Goal: Information Seeking & Learning: Check status

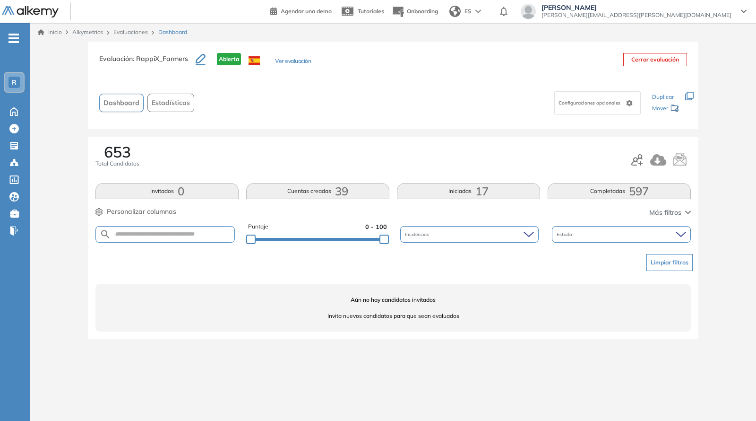
click at [178, 294] on div "Aún no hay candidatos invitados Invita nuevos candidatos para que sean evaluados" at bounding box center [392, 307] width 595 height 47
drag, startPoint x: 378, startPoint y: 237, endPoint x: 479, endPoint y: 261, distance: 103.4
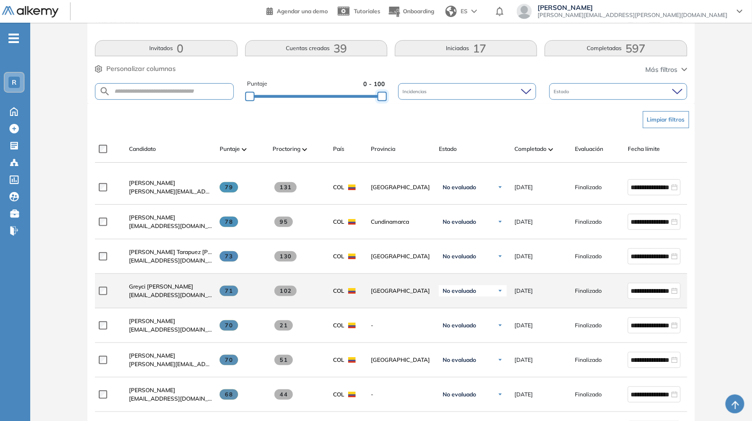
scroll to position [138, 0]
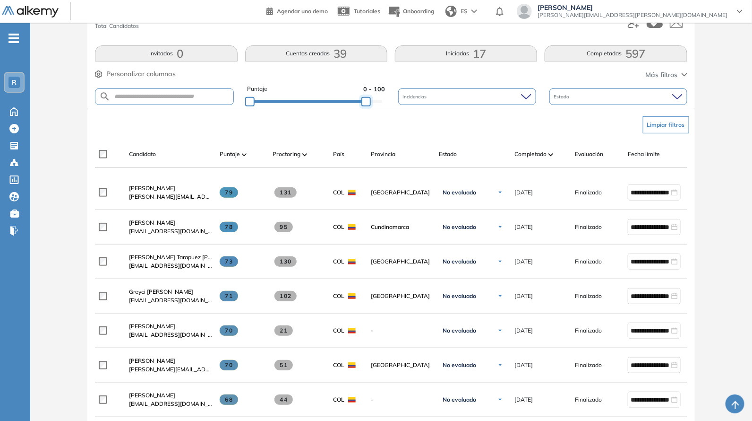
drag, startPoint x: 378, startPoint y: 105, endPoint x: 428, endPoint y: 103, distance: 50.1
click at [428, 103] on div "Puntaje 0 - 100 Incidencias Estado" at bounding box center [391, 97] width 592 height 24
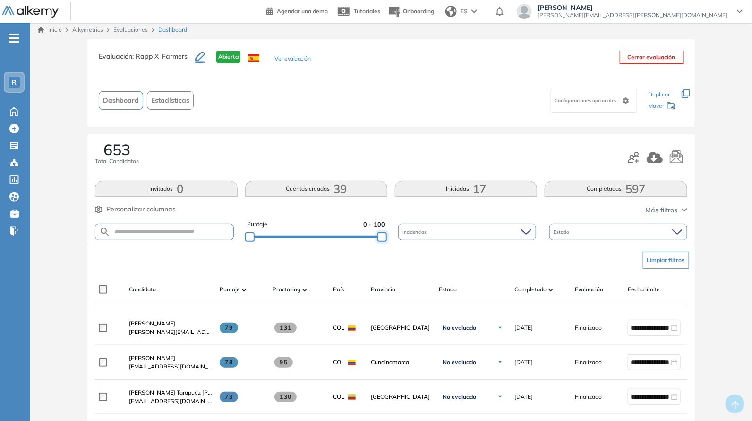
scroll to position [0, 0]
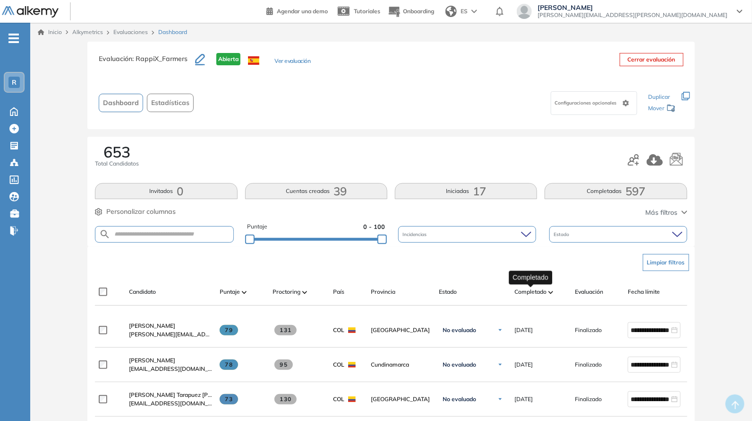
click at [540, 289] on span "Completado" at bounding box center [531, 291] width 32 height 9
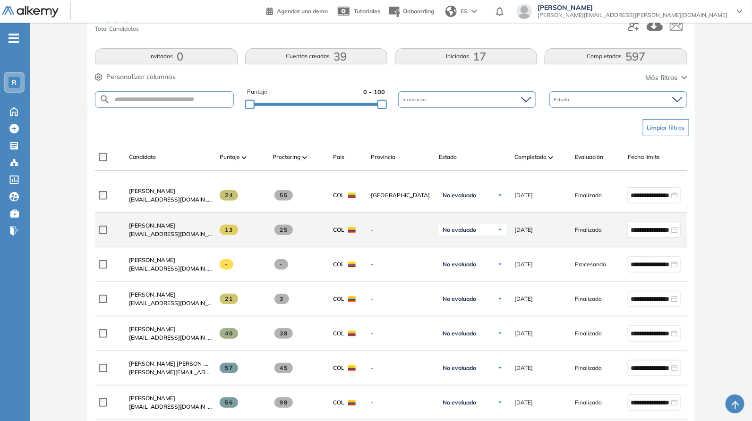
scroll to position [138, 0]
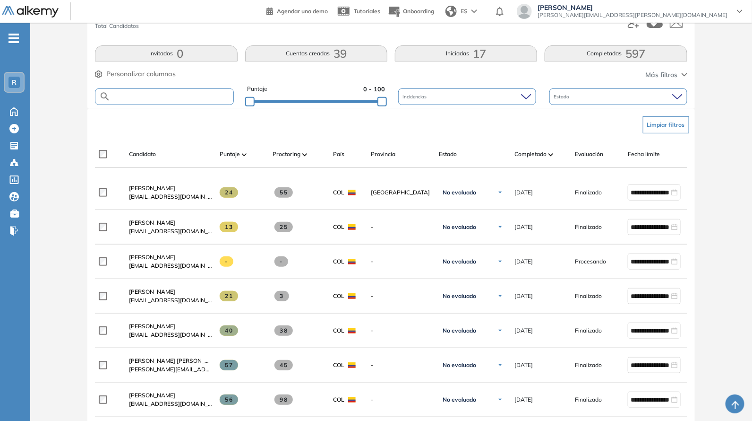
click at [158, 95] on input "text" at bounding box center [172, 96] width 122 height 7
paste input "**********"
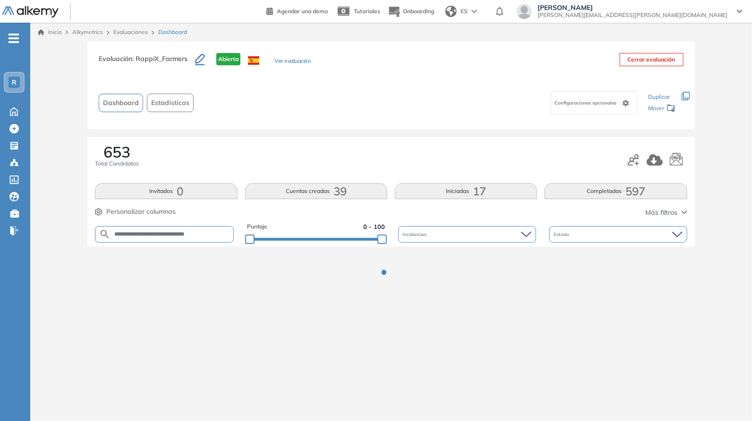
scroll to position [0, 0]
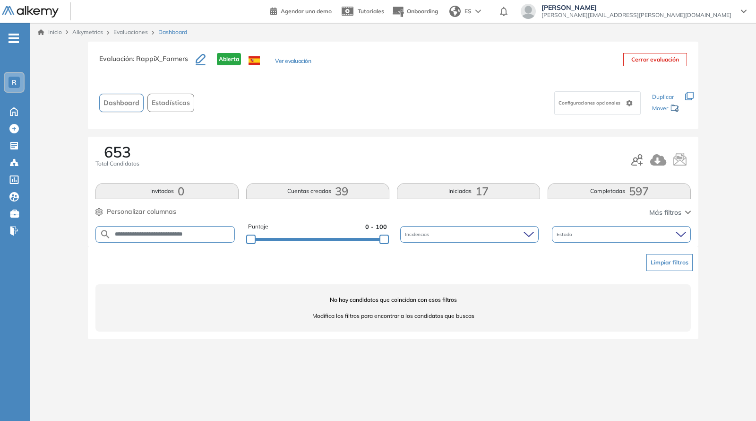
type input "**********"
paste input "**********"
type input "**********"
paste input "**********"
type input "**********"
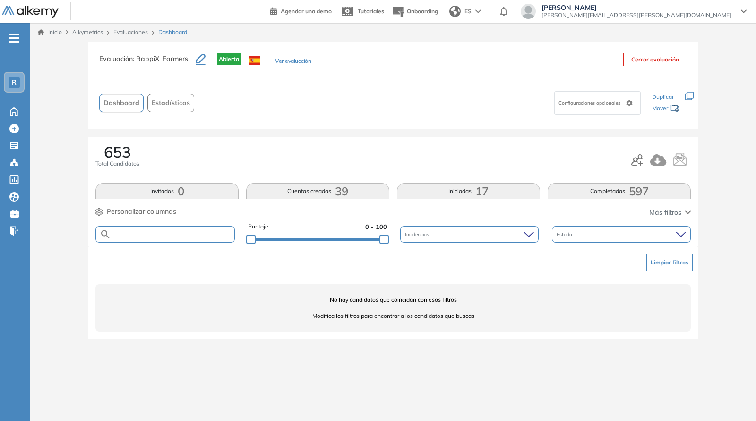
paste input "**********"
type input "**********"
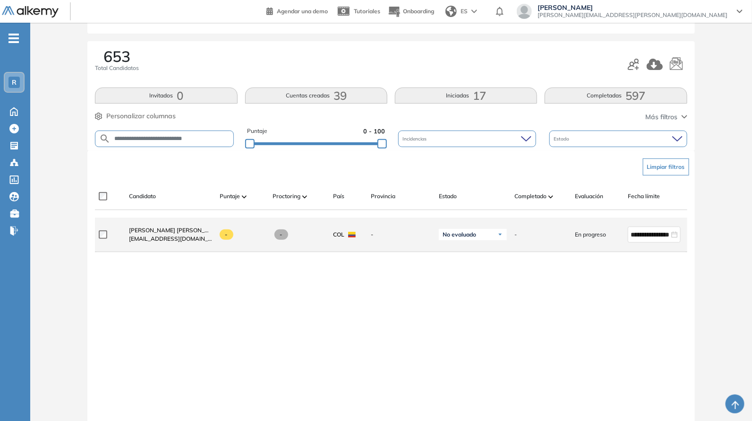
scroll to position [118, 0]
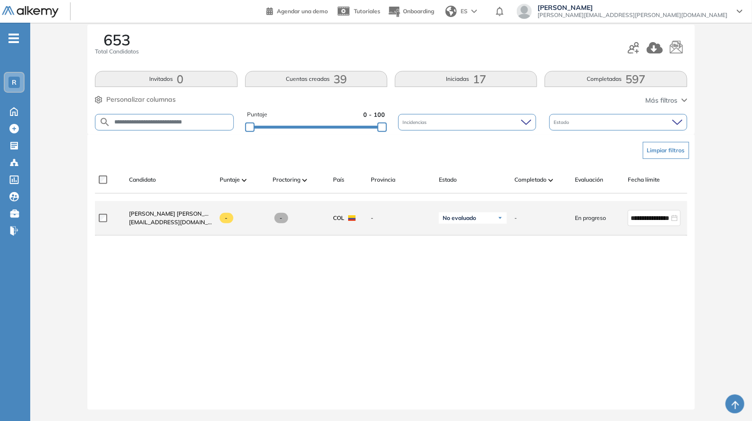
click at [595, 216] on span "En progreso" at bounding box center [590, 218] width 31 height 9
click at [595, 214] on span "En progreso" at bounding box center [590, 218] width 31 height 9
click at [220, 205] on div "-" at bounding box center [238, 218] width 53 height 26
click at [197, 218] on span "[EMAIL_ADDRESS][DOMAIN_NAME]" at bounding box center [170, 222] width 83 height 9
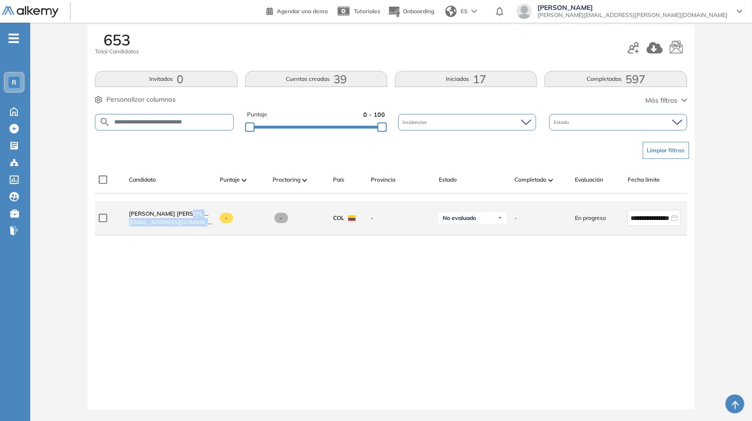
click at [195, 218] on span "[EMAIL_ADDRESS][DOMAIN_NAME]" at bounding box center [170, 222] width 83 height 9
click at [249, 223] on div "-" at bounding box center [238, 218] width 53 height 26
click at [166, 210] on span "[PERSON_NAME] [PERSON_NAME] [PERSON_NAME]" at bounding box center [200, 213] width 142 height 7
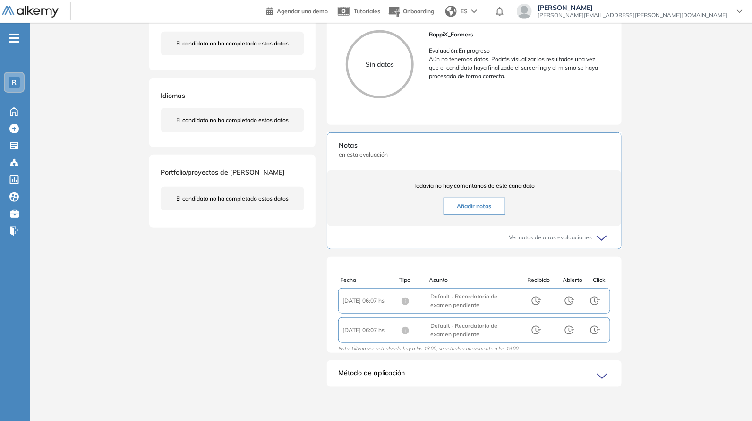
scroll to position [2, 0]
click at [536, 296] on icon at bounding box center [536, 298] width 8 height 9
click at [534, 298] on icon at bounding box center [536, 297] width 11 height 11
click at [564, 296] on icon at bounding box center [569, 297] width 11 height 11
click at [590, 298] on icon at bounding box center [595, 297] width 11 height 11
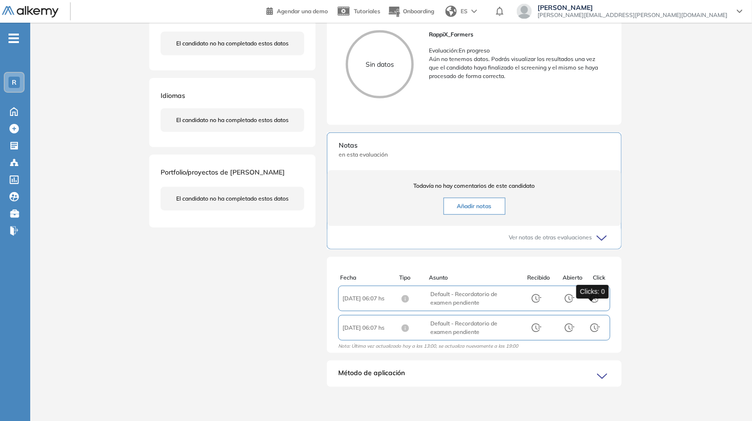
click at [590, 296] on icon at bounding box center [595, 297] width 11 height 11
click at [423, 369] on div "Método de aplicación" at bounding box center [474, 377] width 295 height 19
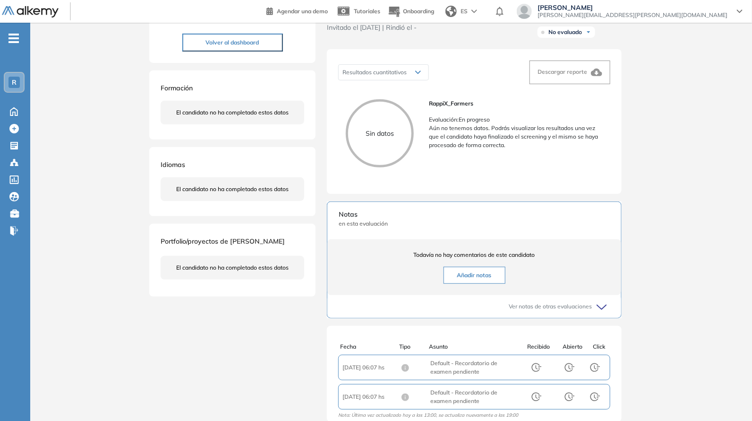
scroll to position [0, 0]
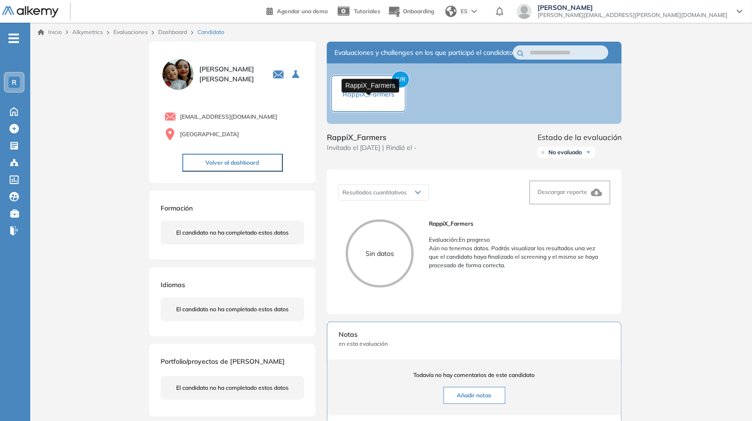
click at [390, 98] on span "RappiX_Farmers" at bounding box center [369, 94] width 52 height 9
click at [373, 98] on span "RappiX_Farmers" at bounding box center [369, 94] width 52 height 9
click at [371, 98] on span "RappiX_Farmers" at bounding box center [369, 94] width 52 height 9
click at [432, 119] on div "S/R RappiX_Farmers" at bounding box center [474, 93] width 295 height 60
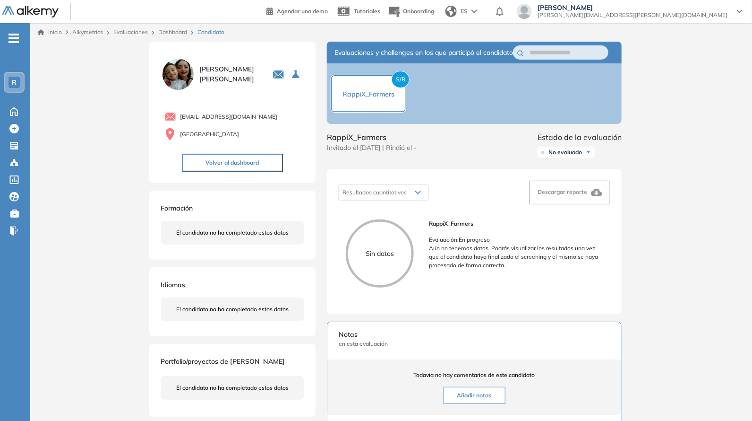
click at [234, 168] on button "Volver al dashboard" at bounding box center [232, 163] width 101 height 18
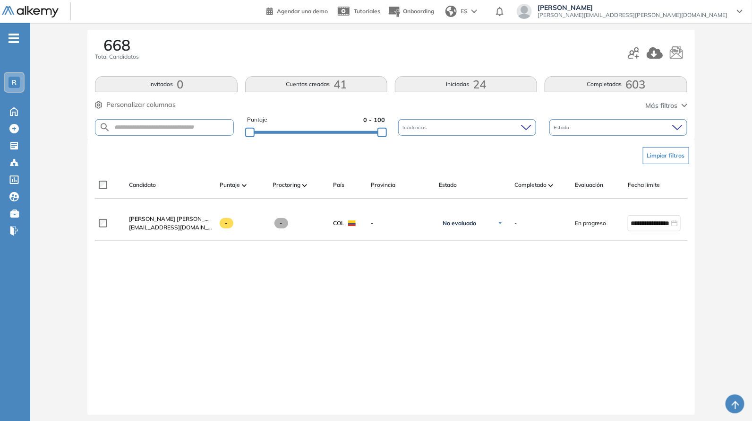
scroll to position [118, 0]
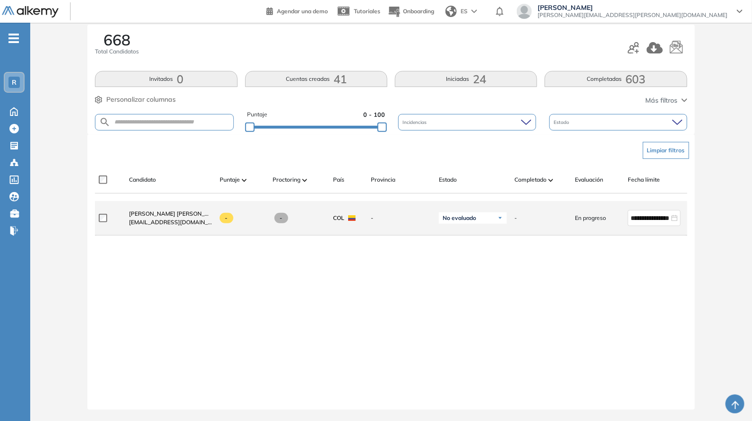
click at [291, 214] on div "-" at bounding box center [299, 218] width 53 height 10
click at [315, 214] on div "-" at bounding box center [299, 218] width 53 height 10
click at [408, 218] on div "-" at bounding box center [397, 218] width 68 height 24
drag, startPoint x: 531, startPoint y: 208, endPoint x: 558, endPoint y: 206, distance: 27.0
click at [534, 211] on div "-" at bounding box center [537, 218] width 60 height 24
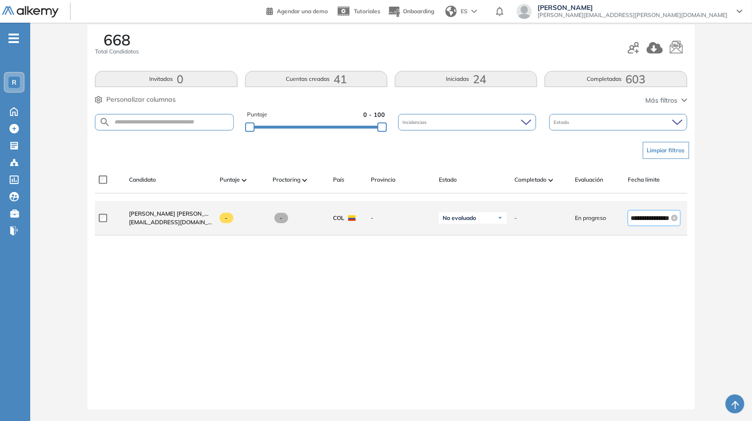
click at [677, 218] on div "**********" at bounding box center [654, 218] width 47 height 10
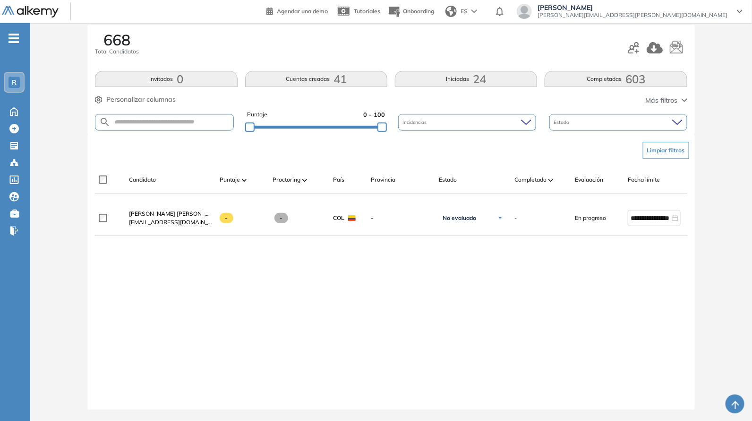
scroll to position [0, 0]
click at [324, 274] on div "**********" at bounding box center [391, 297] width 592 height 193
click at [638, 176] on span "Fecha límite" at bounding box center [644, 179] width 32 height 9
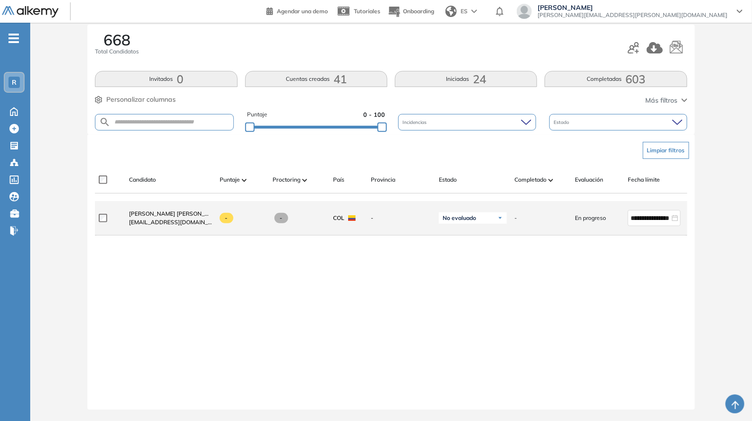
click at [138, 218] on span "[EMAIL_ADDRESS][DOMAIN_NAME]" at bounding box center [170, 222] width 83 height 9
click at [151, 210] on span "[PERSON_NAME] [PERSON_NAME] [PERSON_NAME]" at bounding box center [200, 213] width 142 height 7
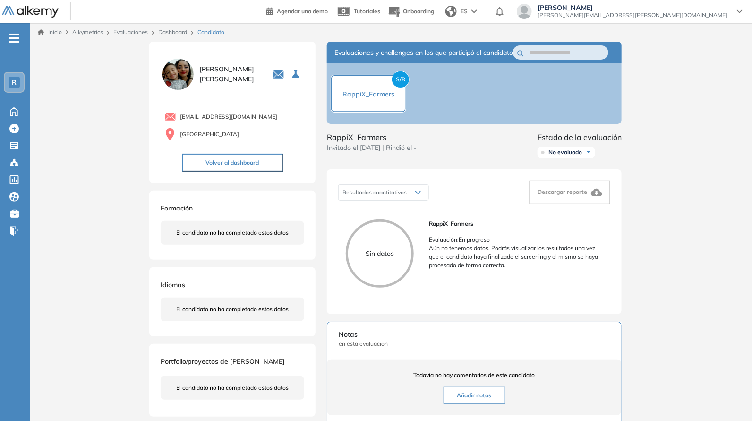
click at [232, 160] on button "Volver al dashboard" at bounding box center [232, 163] width 101 height 18
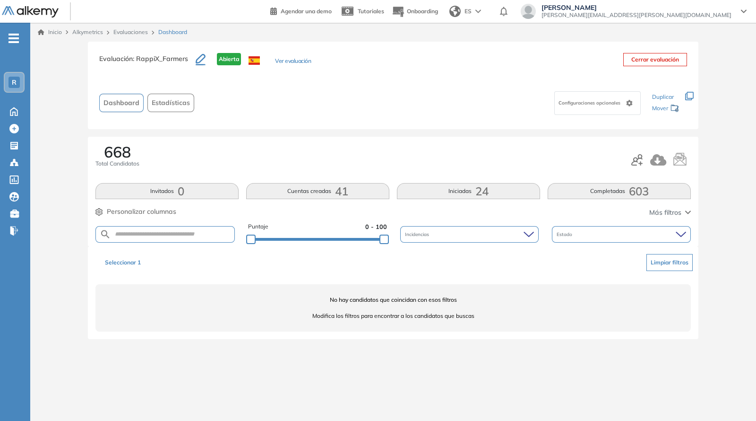
click at [174, 228] on form at bounding box center [164, 234] width 139 height 17
click at [150, 227] on form at bounding box center [164, 234] width 139 height 17
click at [155, 236] on input "text" at bounding box center [172, 234] width 123 height 7
paste input "**********"
type input "**********"
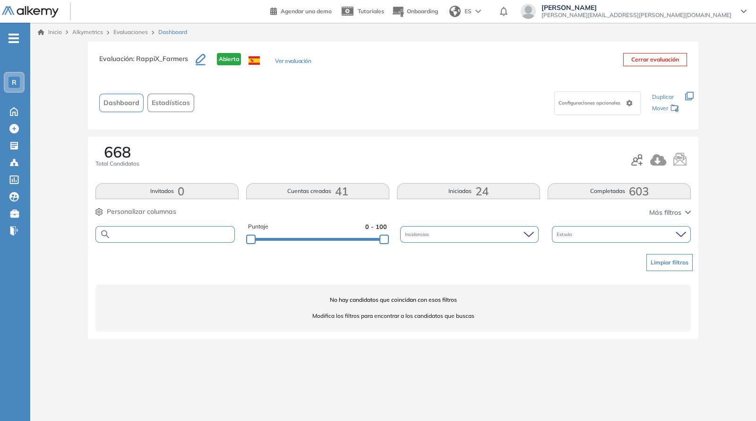
paste input "**********"
type input "**********"
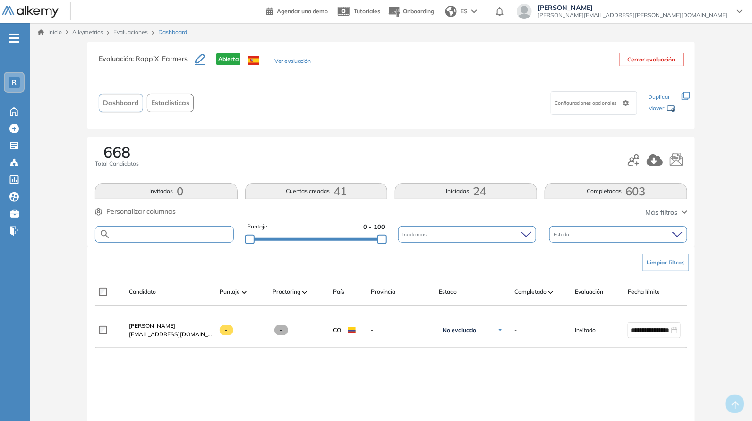
paste input "**********"
type input "**********"
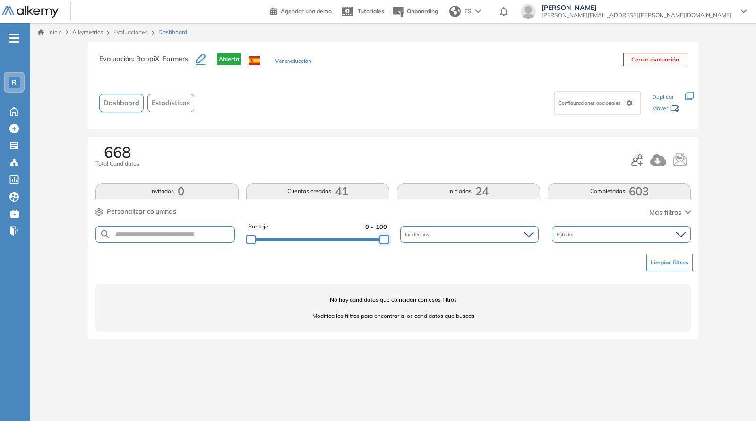
drag, startPoint x: 380, startPoint y: 234, endPoint x: 423, endPoint y: 249, distance: 45.3
click at [423, 248] on div "Evaluación : RappiX_Farmers Abierta Ver evaluación Cerrar evaluación Dashboard …" at bounding box center [393, 196] width 718 height 309
click at [444, 264] on div "Limpiar filtros" at bounding box center [394, 262] width 595 height 28
click at [435, 261] on div "Limpiar filtros" at bounding box center [394, 262] width 595 height 28
click at [674, 265] on button "Limpiar filtros" at bounding box center [669, 262] width 46 height 17
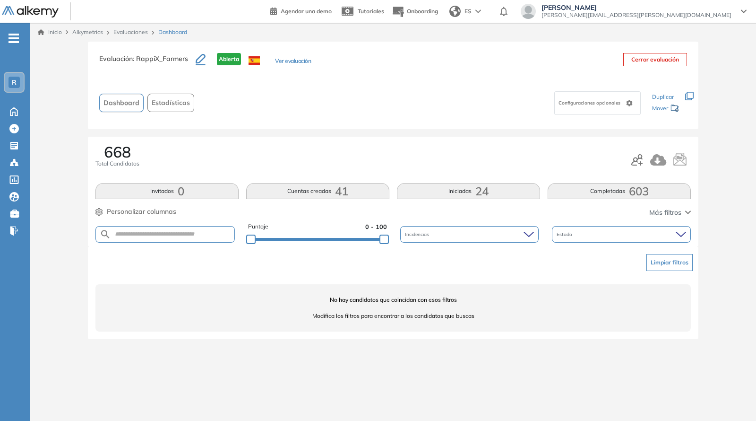
click at [668, 266] on button "Limpiar filtros" at bounding box center [669, 262] width 46 height 17
click at [662, 264] on button "Limpiar filtros" at bounding box center [669, 262] width 46 height 17
click at [658, 262] on button "Limpiar filtros" at bounding box center [669, 262] width 46 height 17
click at [659, 259] on button "Limpiar filtros" at bounding box center [669, 262] width 46 height 17
click at [659, 260] on button "Limpiar filtros" at bounding box center [669, 262] width 46 height 17
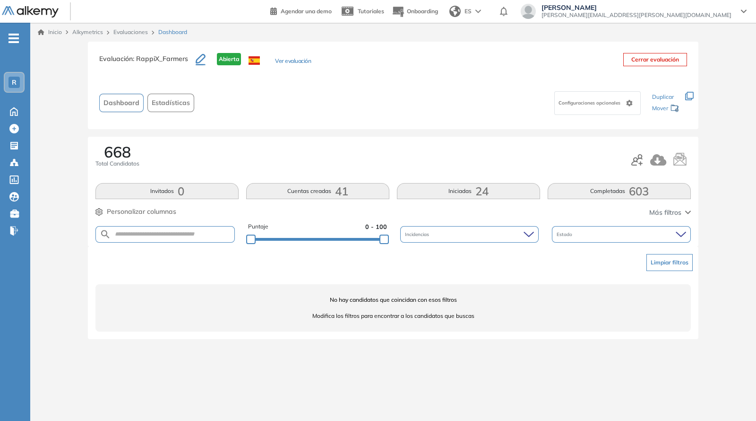
click at [659, 260] on button "Limpiar filtros" at bounding box center [669, 262] width 46 height 17
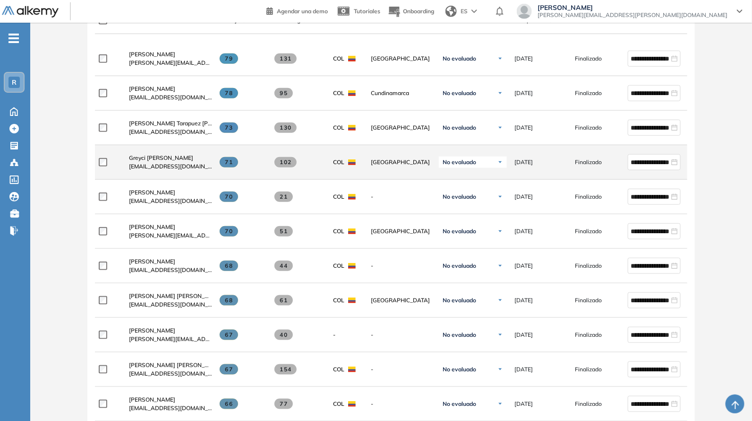
scroll to position [138, 0]
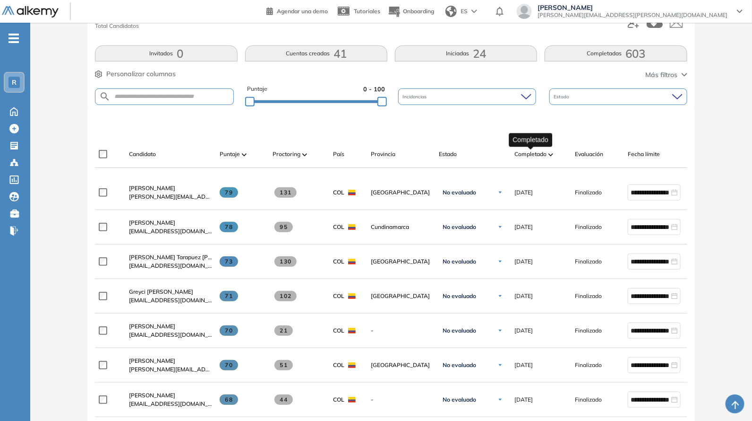
click at [529, 155] on span "Completado" at bounding box center [531, 154] width 32 height 9
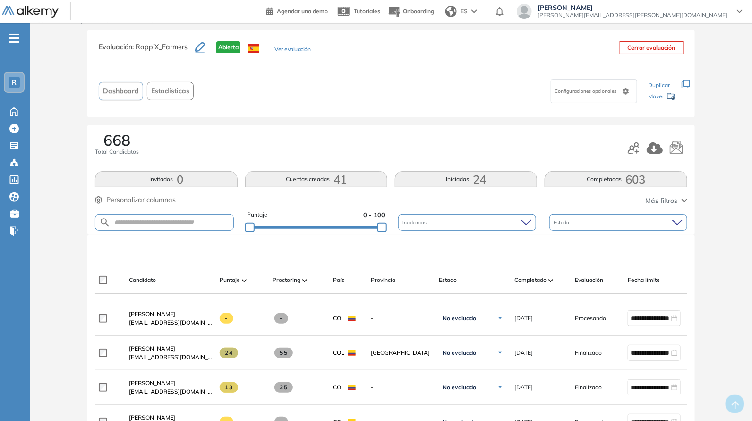
scroll to position [0, 0]
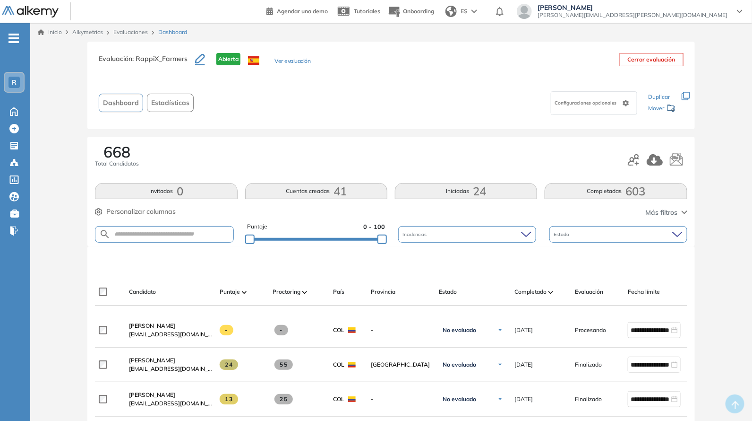
click at [14, 77] on div "R" at bounding box center [14, 82] width 11 height 11
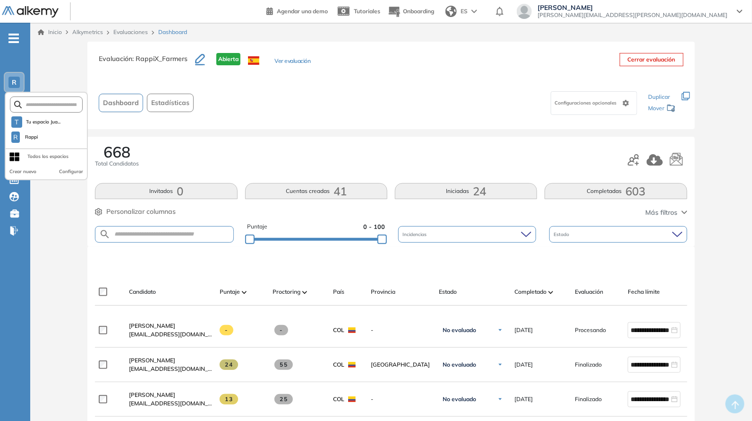
click at [293, 101] on div "Configuraciones opcionales" at bounding box center [419, 103] width 443 height 30
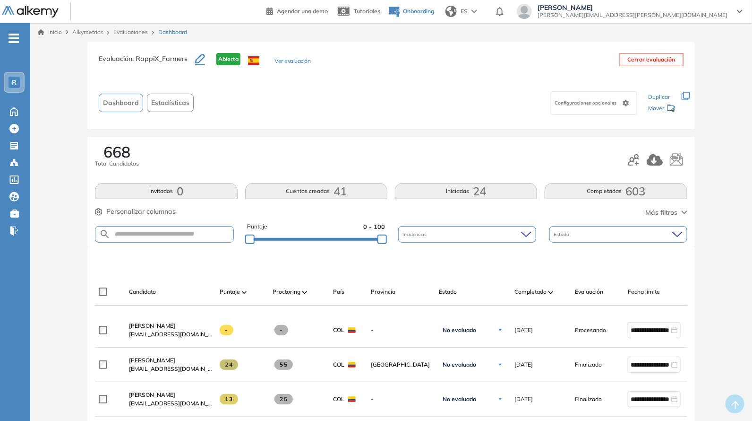
click at [434, 13] on span "Onboarding" at bounding box center [418, 11] width 31 height 7
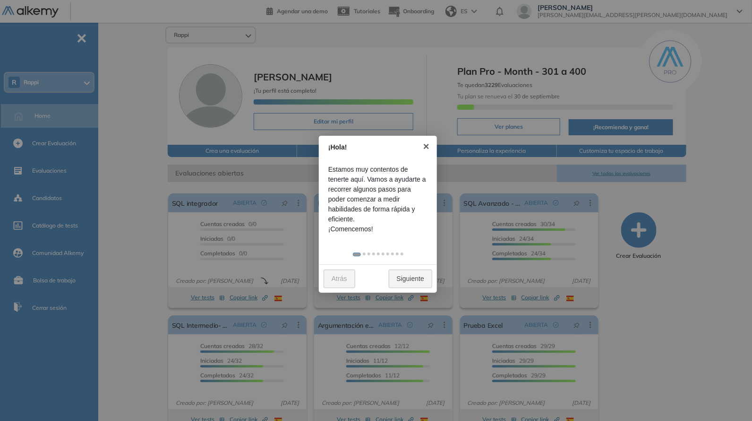
click at [399, 277] on link "Siguiente" at bounding box center [410, 278] width 43 height 18
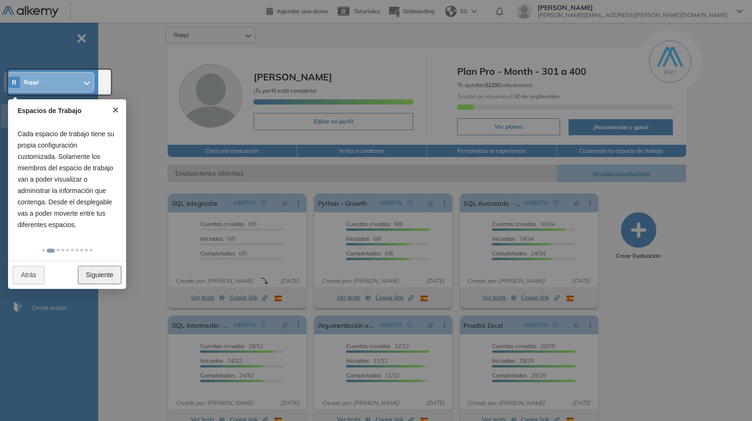
click at [96, 270] on link "Siguiente" at bounding box center [99, 275] width 43 height 18
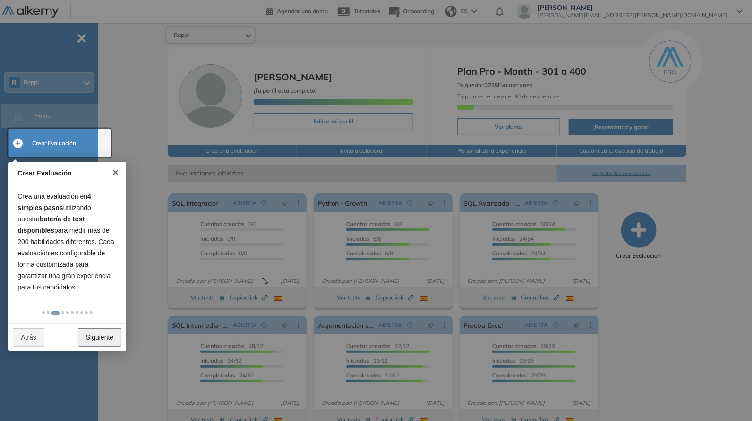
click at [99, 339] on link "Siguiente" at bounding box center [99, 337] width 43 height 18
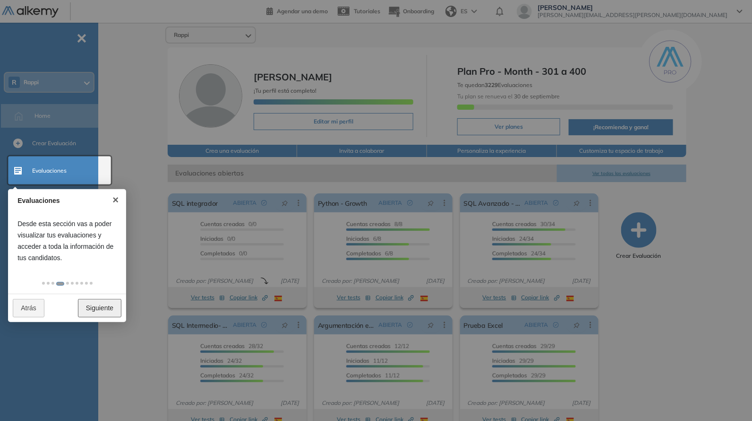
click at [99, 306] on link "Siguiente" at bounding box center [99, 308] width 43 height 18
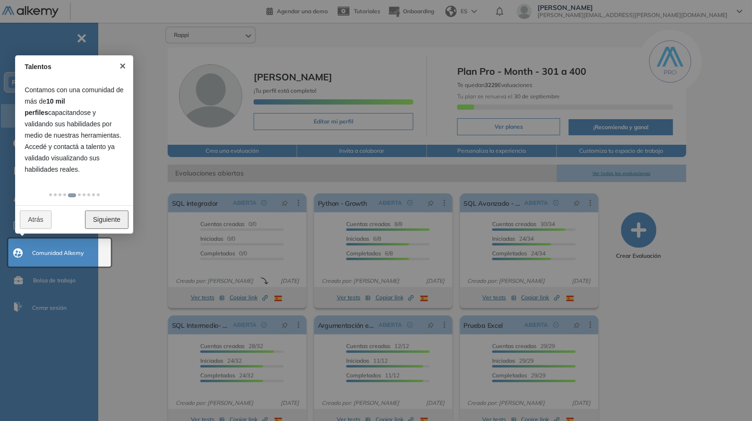
click at [114, 217] on link "Siguiente" at bounding box center [106, 219] width 43 height 18
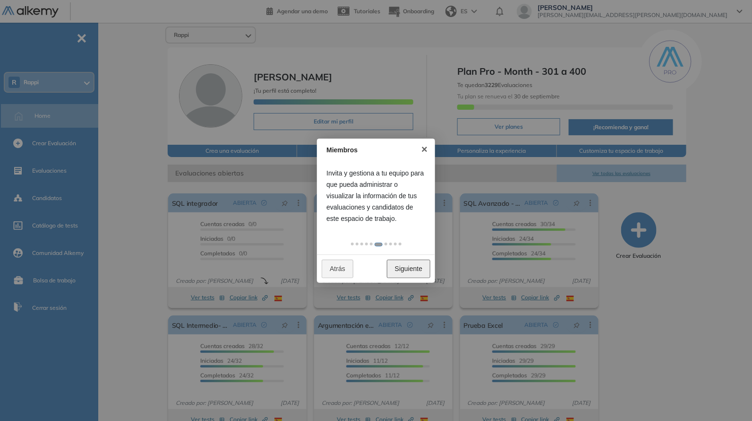
click at [404, 268] on link "Siguiente" at bounding box center [408, 268] width 43 height 18
click at [404, 269] on link "Siguiente" at bounding box center [408, 268] width 43 height 18
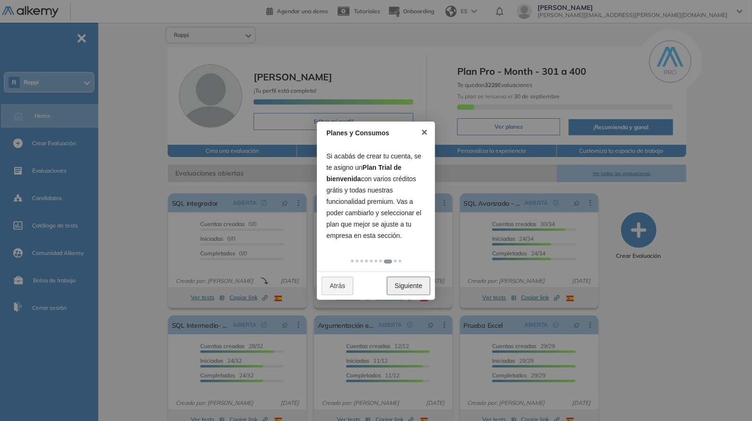
click at [404, 282] on link "Siguiente" at bounding box center [408, 285] width 43 height 18
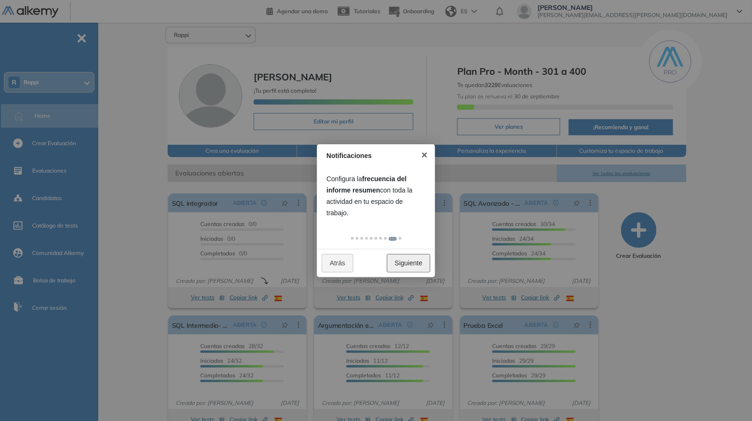
click at [402, 263] on link "Siguiente" at bounding box center [408, 263] width 43 height 18
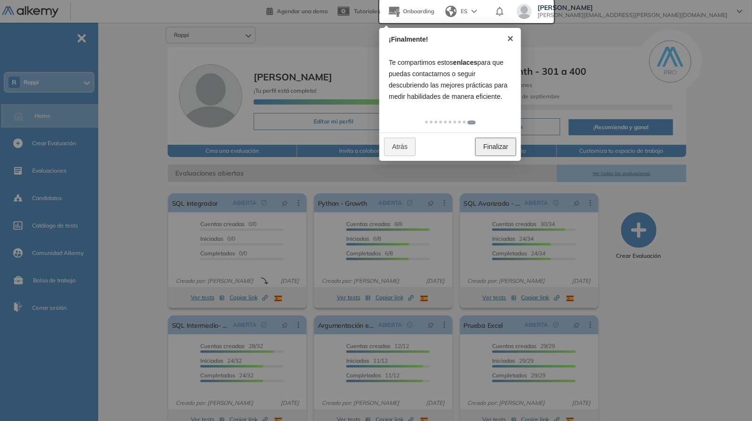
click at [497, 147] on link "Finalizar" at bounding box center [495, 147] width 41 height 18
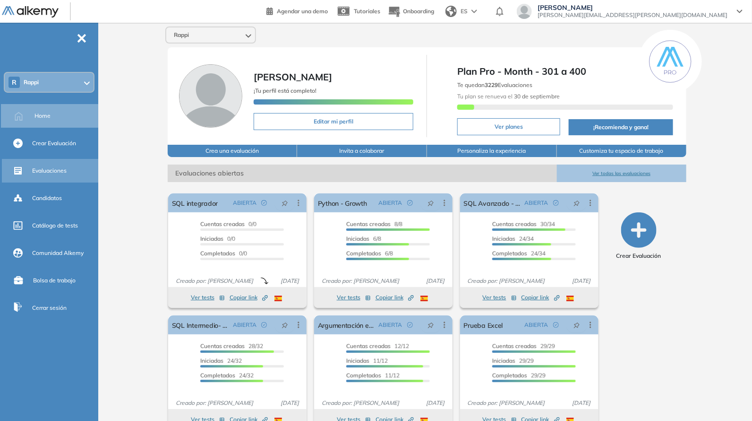
click at [58, 175] on div "Evaluaciones" at bounding box center [64, 171] width 64 height 16
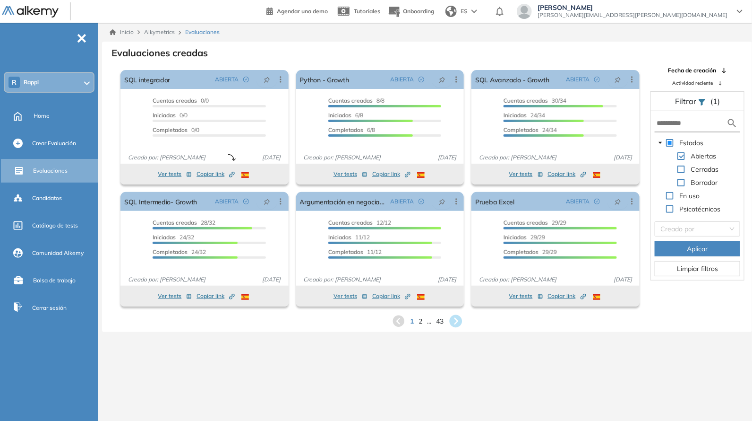
click at [450, 317] on icon at bounding box center [456, 321] width 16 height 16
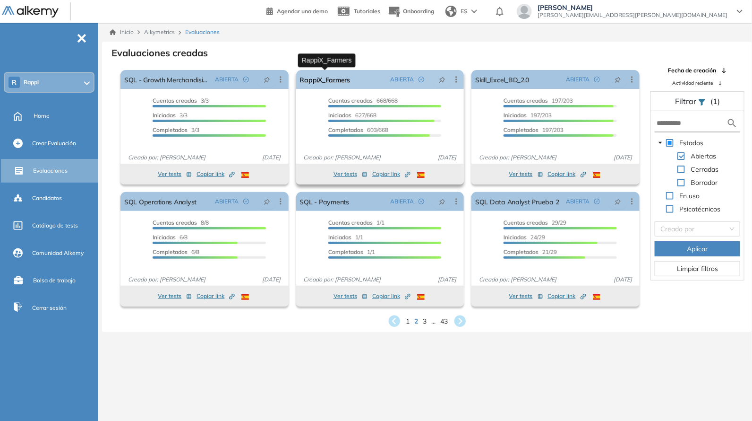
click at [317, 77] on link "RappiX_Farmers" at bounding box center [325, 79] width 50 height 19
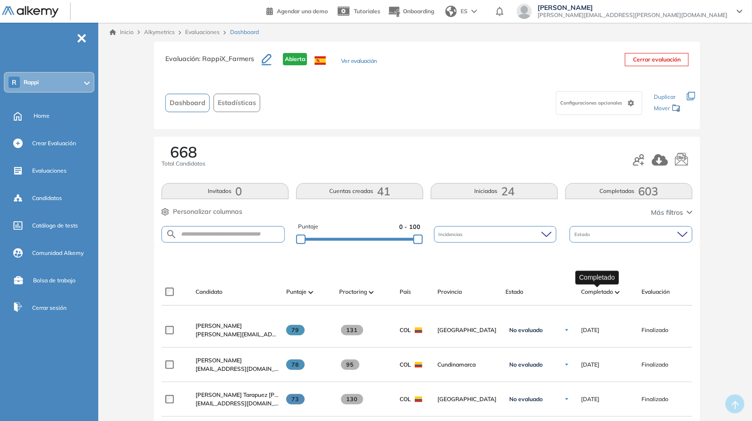
click at [593, 289] on span "Completado" at bounding box center [597, 291] width 32 height 9
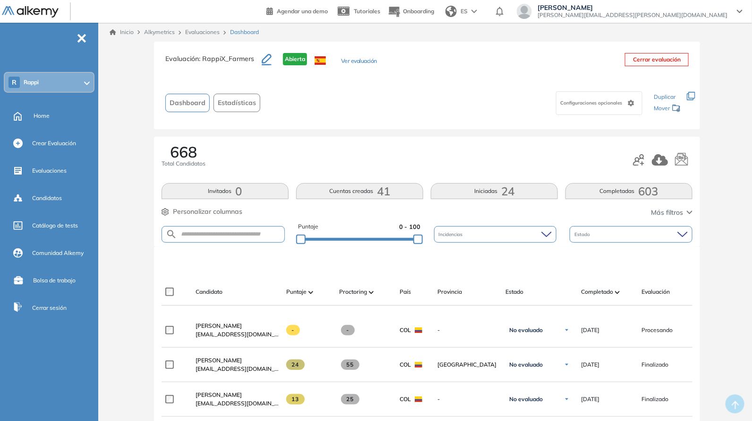
click at [225, 99] on span "Estadísticas" at bounding box center [237, 103] width 38 height 10
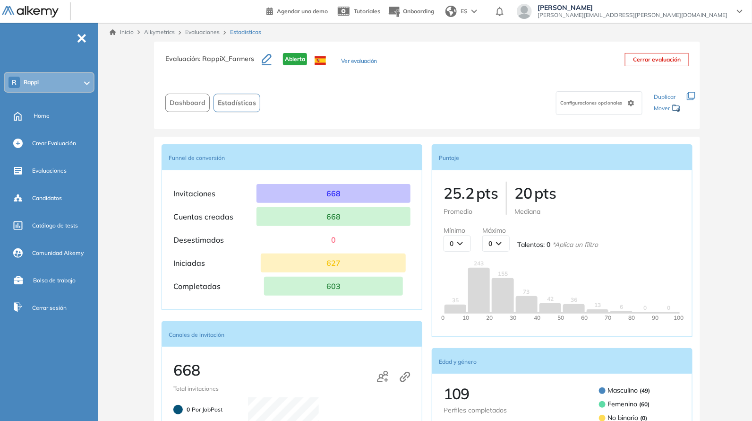
click at [221, 63] on h3 "Evaluación : RappiX_Farmers" at bounding box center [213, 63] width 96 height 20
click at [220, 54] on h3 "Evaluación : RappiX_Farmers" at bounding box center [213, 63] width 96 height 20
click at [199, 105] on span "Dashboard" at bounding box center [188, 103] width 36 height 10
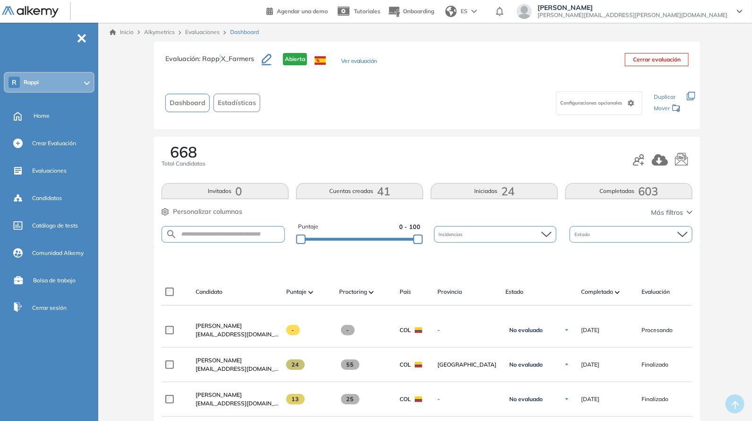
click at [481, 232] on div "Incidencias" at bounding box center [495, 234] width 123 height 17
click at [447, 142] on div "668 Total Candidatos Invitados 0 Cuentas creadas 41 Iniciadas 24 Completadas 60…" at bounding box center [427, 192] width 546 height 110
click at [600, 239] on div "Estado" at bounding box center [631, 234] width 123 height 17
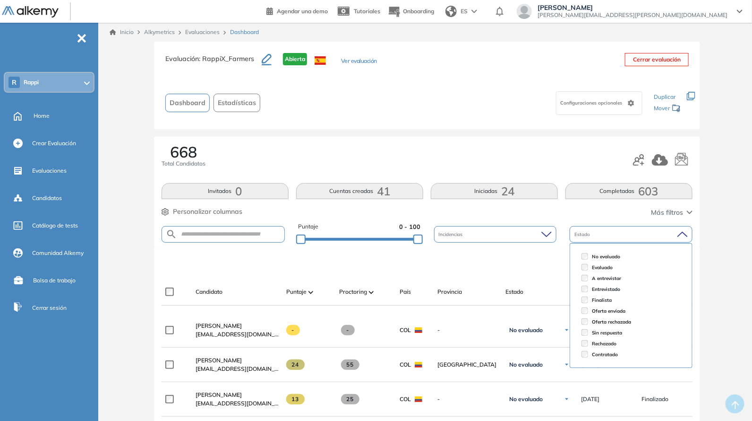
click at [537, 141] on div "668 Total Candidatos Invitados 0 Cuentas creadas 41 Iniciadas 24 Completadas 60…" at bounding box center [427, 192] width 546 height 110
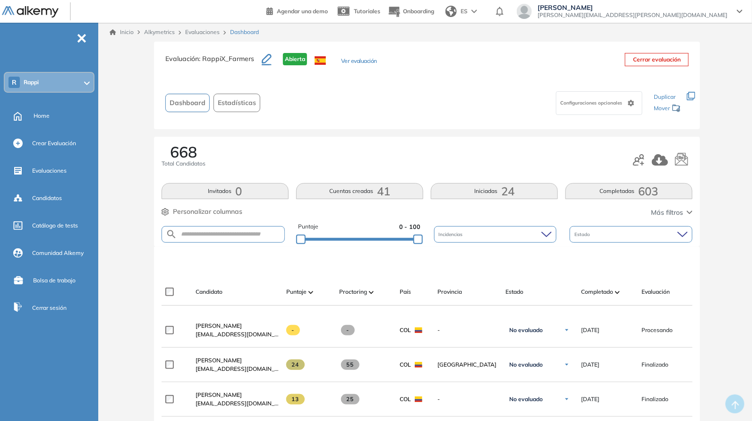
click at [670, 215] on span "Más filtros" at bounding box center [667, 212] width 32 height 10
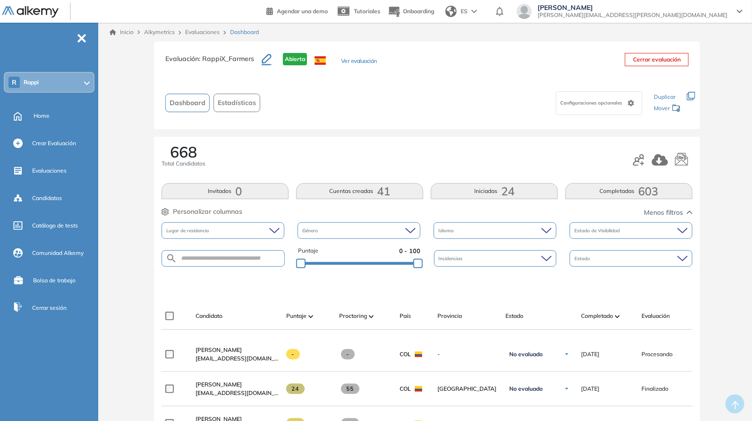
click at [586, 229] on span "Estado de Visibilidad" at bounding box center [598, 230] width 47 height 7
click at [519, 142] on div "668 Total Candidatos Invitados 0 Cuentas creadas 41 Iniciadas 24 Completadas 60…" at bounding box center [427, 204] width 546 height 134
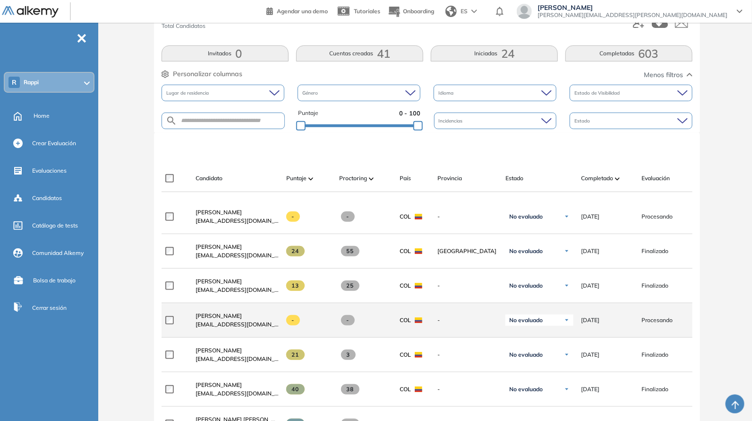
scroll to position [275, 0]
